Goal: Navigation & Orientation: Find specific page/section

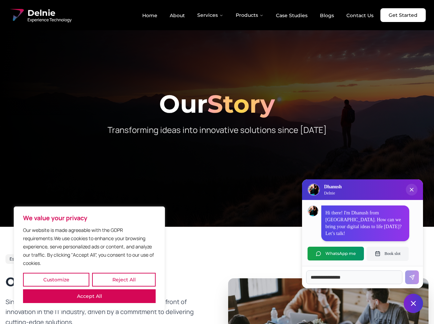
click at [56, 280] on button "Customize" at bounding box center [56, 280] width 66 height 14
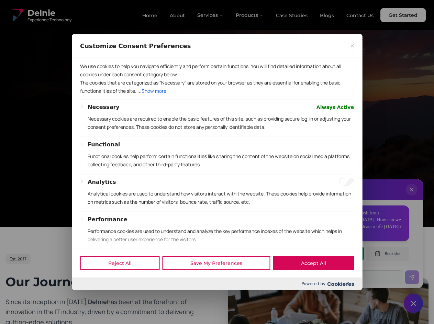
click at [124, 280] on div at bounding box center [217, 162] width 434 height 324
click at [89, 78] on p "We use cookies to help you navigate efficiently and perform certain functions. …" at bounding box center [217, 70] width 274 height 16
click at [217, 95] on p "The cookies that are categorized as "Necessary" are stored on your browser as t…" at bounding box center [217, 86] width 274 height 16
click at [211, 15] on div at bounding box center [217, 162] width 434 height 324
click at [250, 15] on div at bounding box center [217, 162] width 434 height 324
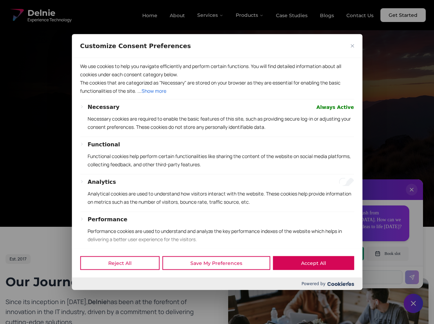
click at [412, 197] on div at bounding box center [217, 162] width 434 height 324
click at [336, 254] on div "Reject All Save My Preferences Accept All" at bounding box center [217, 262] width 290 height 29
click at [388, 254] on div at bounding box center [217, 162] width 434 height 324
click at [413, 303] on div at bounding box center [217, 162] width 434 height 324
